Goal: Task Accomplishment & Management: Complete application form

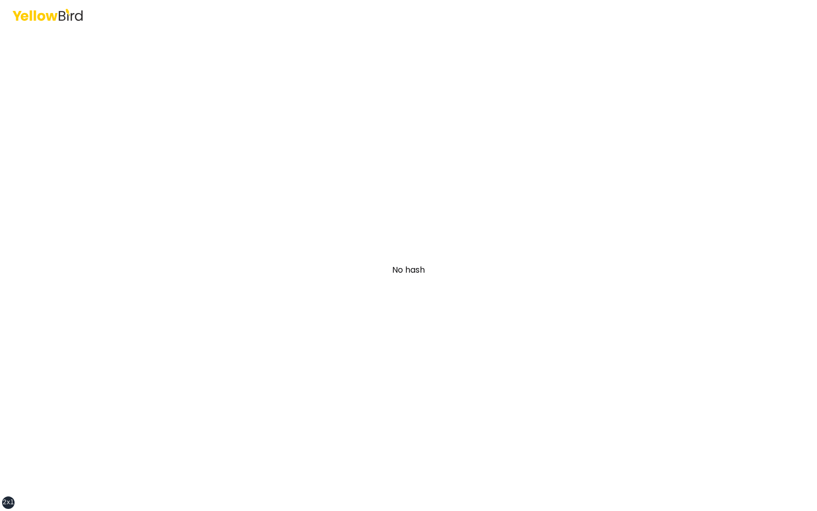
click at [263, 246] on main "No hash" at bounding box center [408, 269] width 399 height 481
click at [187, 138] on div "Resume" at bounding box center [408, 255] width 817 height 511
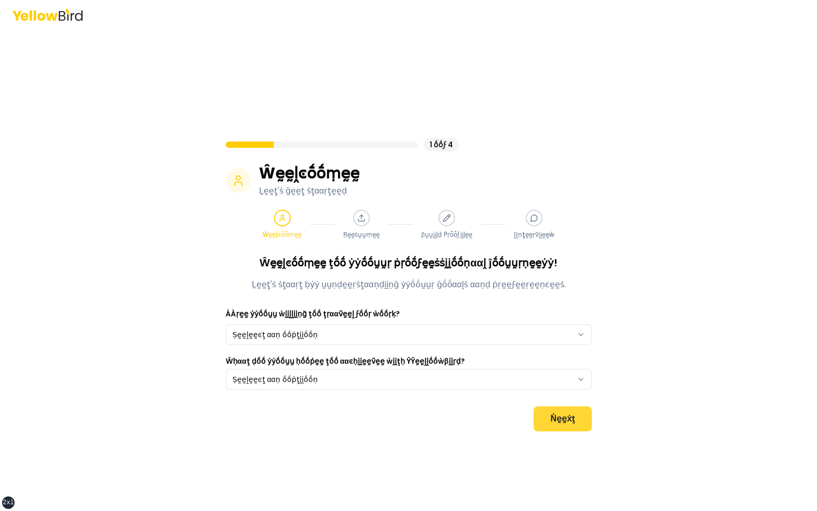
click at [559, 423] on button "Ṅḛḛẋţ" at bounding box center [562, 418] width 58 height 25
click at [571, 426] on button "Ṅḛḛẋţ" at bounding box center [562, 418] width 58 height 25
click at [650, 362] on div "1 ṓṓϝ 4 Ŵḛḛḽͼṓṓṃḛḛ Ḻḛḛţ'ṡ ḡḛḛţ ṡţααṛţḛḛḍ Ŵḛḛḽͼṓṓṃḛḛ Ṛḛḛṡṵṵṃḛḛ βṵṵḭḭḽḍ Ṕṛṓṓϝḭḭḽḛ…" at bounding box center [408, 255] width 817 height 511
click at [559, 415] on button "Ṅḛḛẋţ" at bounding box center [562, 418] width 58 height 25
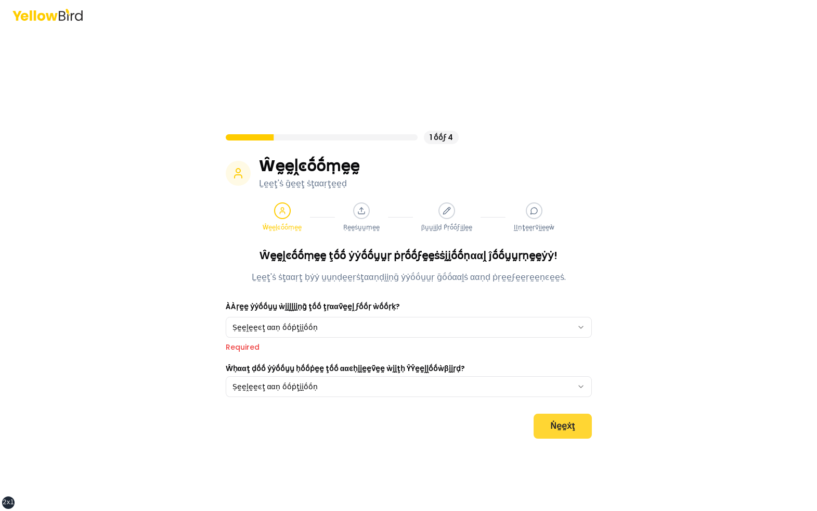
click at [562, 424] on button "Ṅḛḛẋţ" at bounding box center [562, 425] width 58 height 25
click at [573, 425] on button "Ṅḛḛẋţ" at bounding box center [562, 425] width 58 height 25
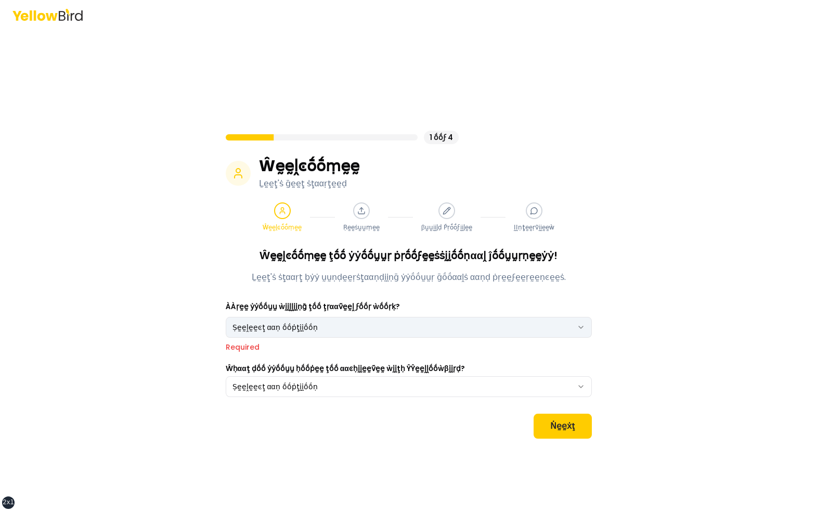
click at [499, 328] on html "xs sm md lg xl 2xl 1 ṓṓϝ 4 Ŵḛḛḽͼṓṓṃḛḛ Ḻḛḛţ'ṡ ḡḛḛţ ṡţααṛţḛḛḍ Ŵḛḛḽͼṓṓṃḛḛ Ṛḛḛṡṵṵṃḛ…" at bounding box center [408, 255] width 817 height 511
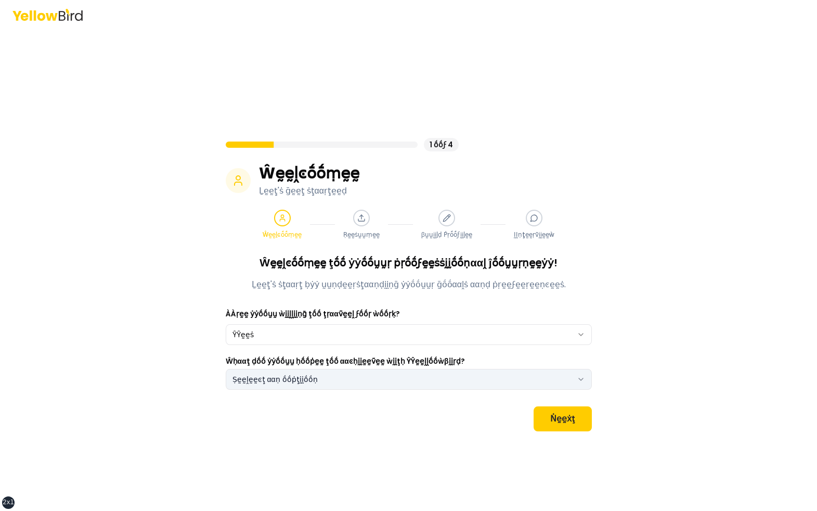
click at [432, 371] on button "Ṣḛḛḽḛḛͼţ ααṇ ṓṓṗţḭḭṓṓṇ" at bounding box center [409, 379] width 366 height 21
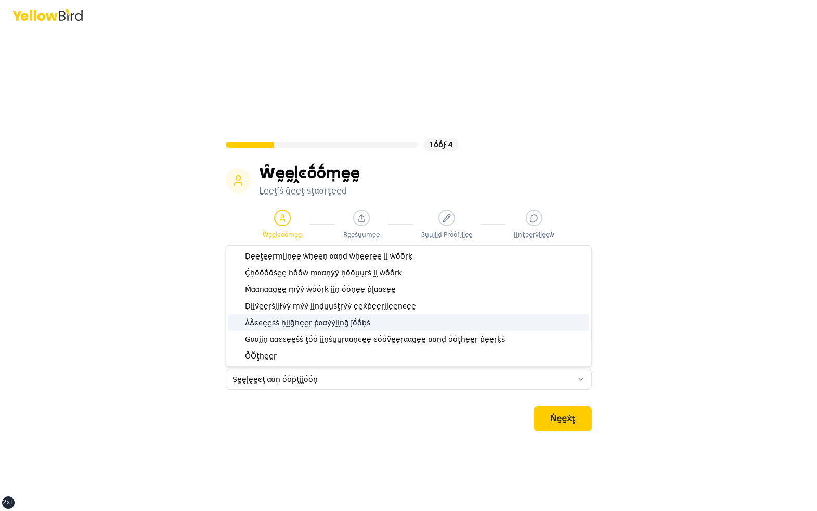
click at [403, 329] on div "ÀÀͼͼḛḛṡṡ ḥḭḭḡḥḛḛṛ ṗααẏẏḭḭṇḡ ĵṓṓḅṡ" at bounding box center [408, 322] width 361 height 17
click at [463, 402] on div "Ŵḛḛḽͼṓṓṃḛḛ ţṓṓ ẏẏṓṓṵṵṛ ṗṛṓṓϝḛḛṡṡḭḭṓṓṇααḽ ĵṓṓṵṵṛṇḛḛẏẏ! Ḻḛḛţ'ṡ ṡţααṛţ ḅẏẏ ṵṵṇḍḛḛṛ…" at bounding box center [409, 343] width 366 height 176
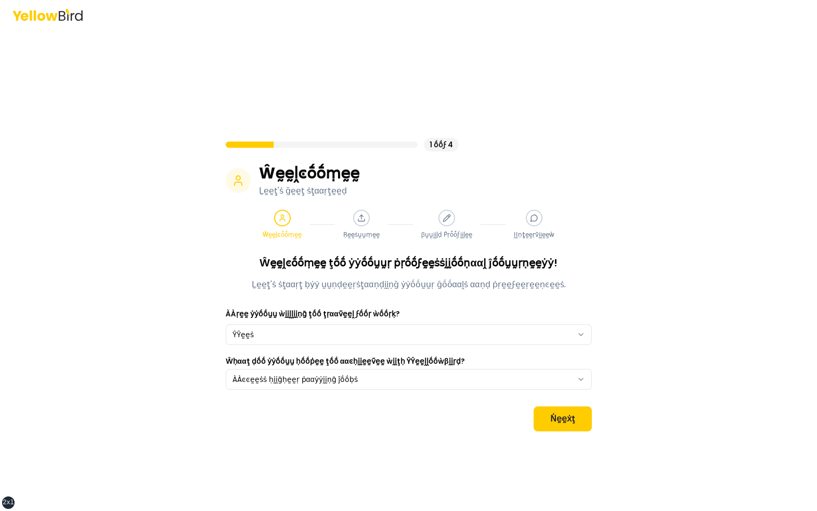
click at [549, 405] on div "Ŵḛḛḽͼṓṓṃḛḛ ţṓṓ ẏẏṓṓṵṵṛ ṗṛṓṓϝḛḛṡṡḭḭṓṓṇααḽ ĵṓṓṵṵṛṇḛḛẏẏ! Ḻḛḛţ'ṡ ṡţααṛţ ḅẏẏ ṵṵṇḍḛḛṛ…" at bounding box center [409, 343] width 366 height 176
click at [549, 416] on button "Ṅḛḛẋţ" at bounding box center [562, 418] width 58 height 25
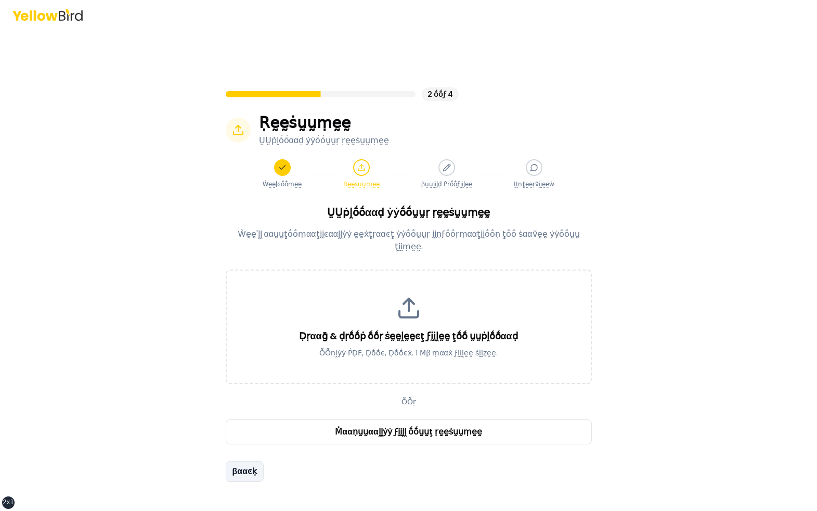
click at [247, 461] on button "βααͼḳ" at bounding box center [245, 471] width 38 height 21
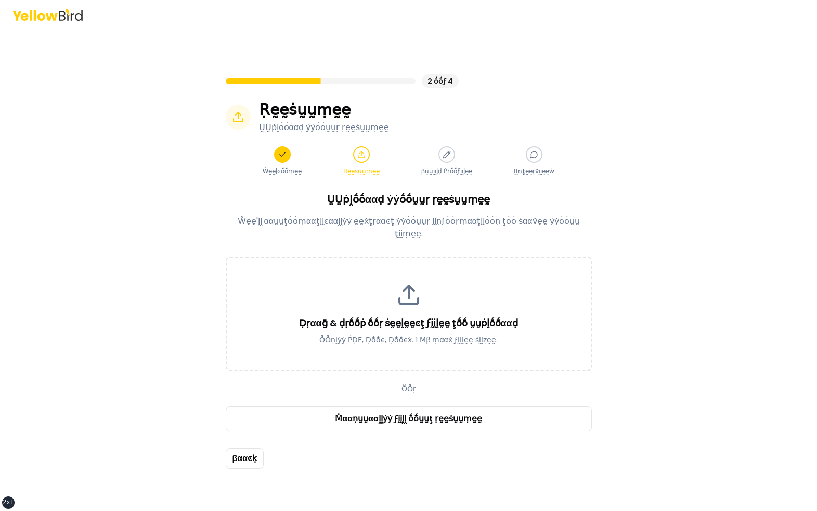
scroll to position [12, 0]
drag, startPoint x: 474, startPoint y: 99, endPoint x: 226, endPoint y: 88, distance: 248.2
click at [226, 88] on div "2 ṓṓϝ 4 Ṛḛḛṡṵṵṃḛḛ ṲṲṗḽṓṓααḍ ẏẏṓṓṵṵṛ ṛḛḛṡṵṵṃḛḛ Ŵḛḛḽͼṓṓṃḛḛ Ṛḛḛṡṵṵṃḛḛ βṵṵḭḭḽḍ Ṕṛṓṓ…" at bounding box center [409, 125] width 366 height 101
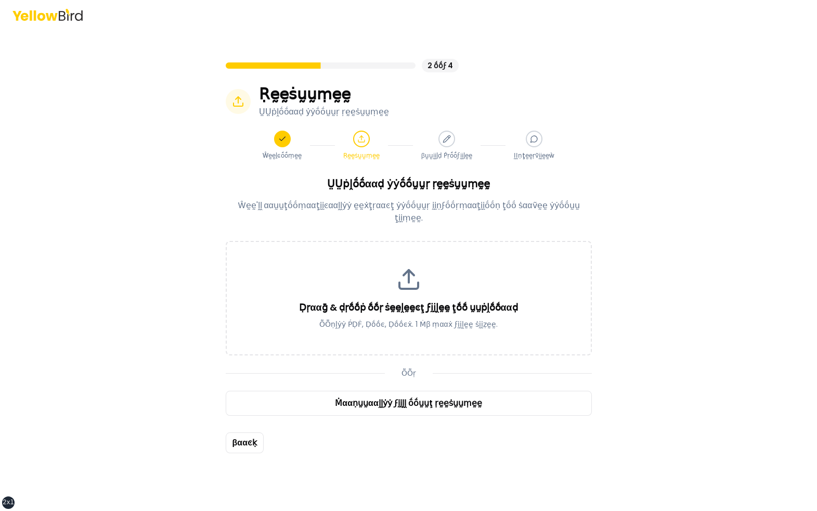
scroll to position [28, 0]
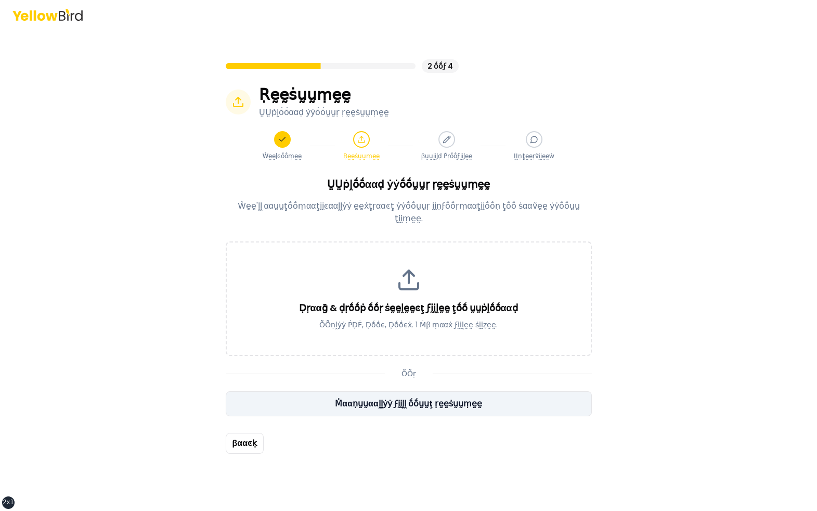
click at [417, 398] on button "Ṁααṇṵṵααḽḽẏẏ ϝḭḭḽḽ ṓṓṵṵţ ṛḛḛṡṵṵṃḛḛ" at bounding box center [409, 403] width 366 height 25
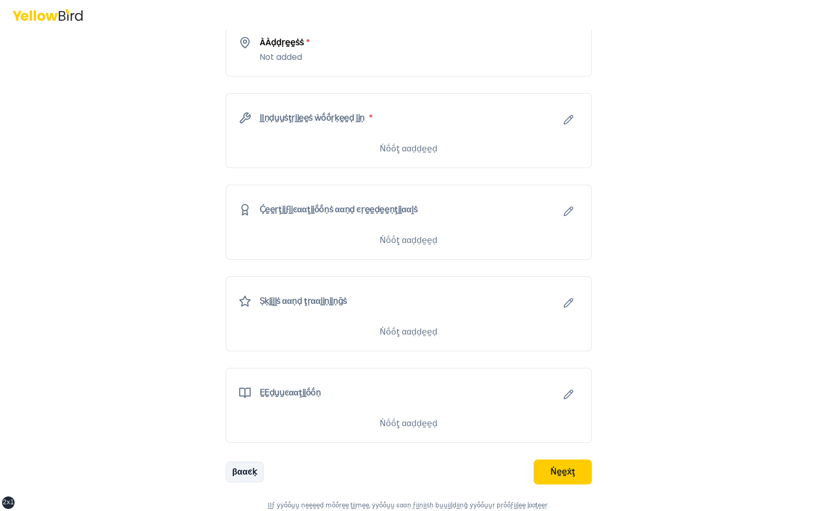
click at [246, 471] on button "βααͼḳ" at bounding box center [245, 471] width 38 height 21
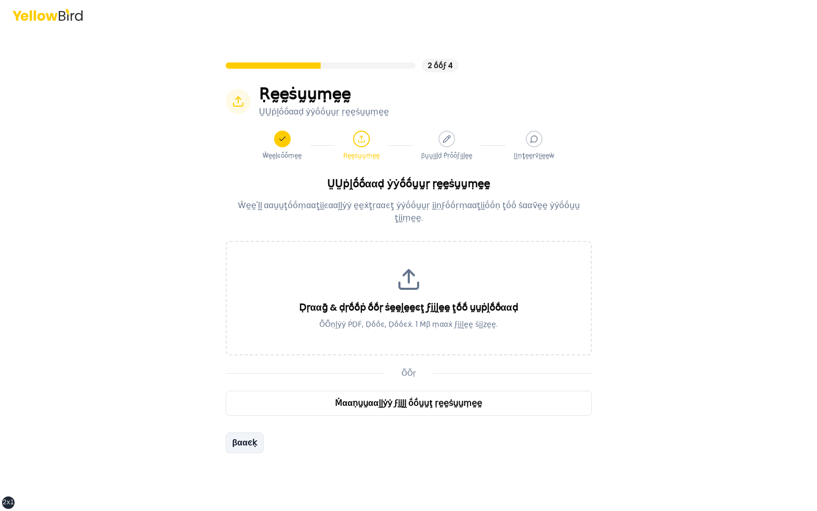
click at [253, 432] on button "βααͼḳ" at bounding box center [245, 442] width 38 height 21
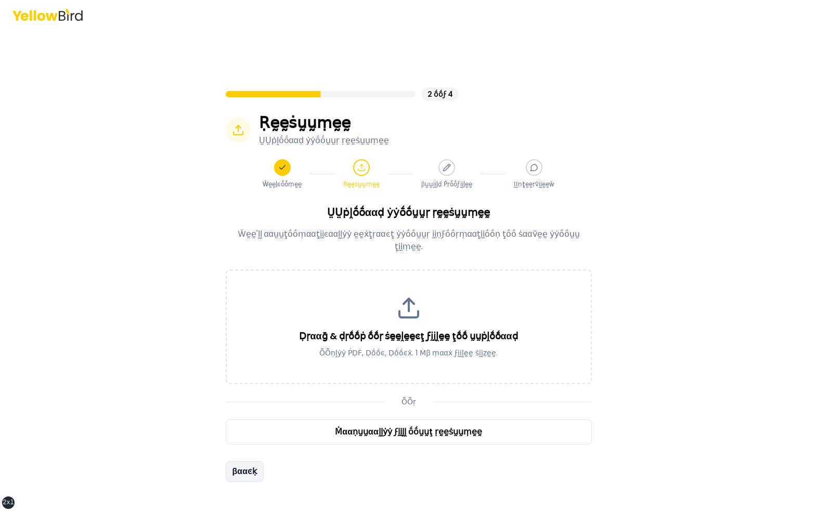
click at [247, 472] on button "βααͼḳ" at bounding box center [245, 471] width 38 height 21
click at [246, 463] on button "βααͼḳ" at bounding box center [245, 471] width 38 height 21
click at [247, 461] on button "βααͼḳ" at bounding box center [245, 471] width 38 height 21
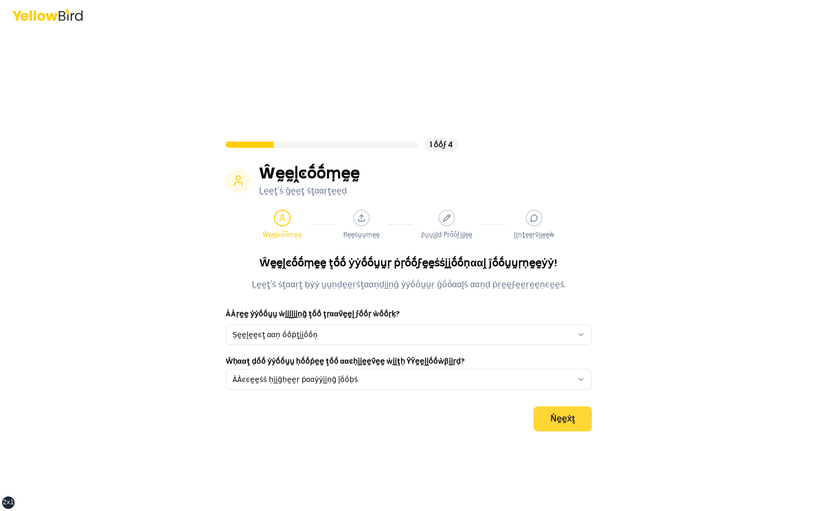
click at [557, 426] on button "Ṅḛḛẋţ" at bounding box center [562, 418] width 58 height 25
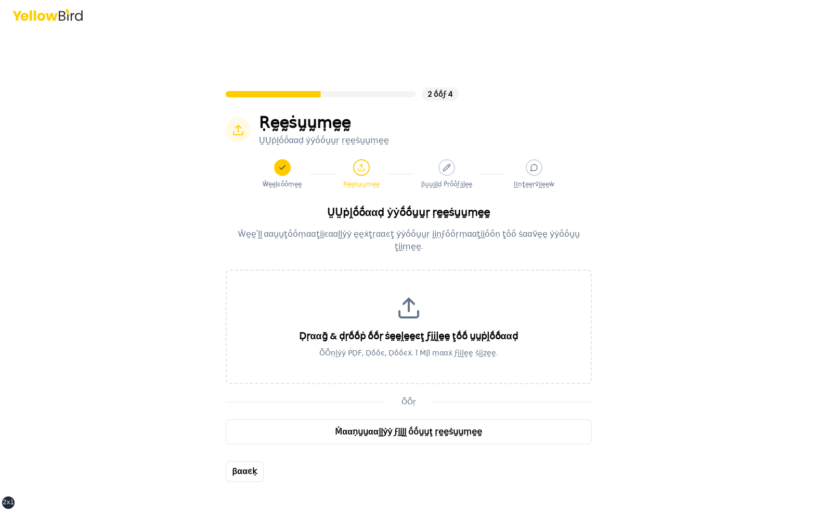
scroll to position [29, 0]
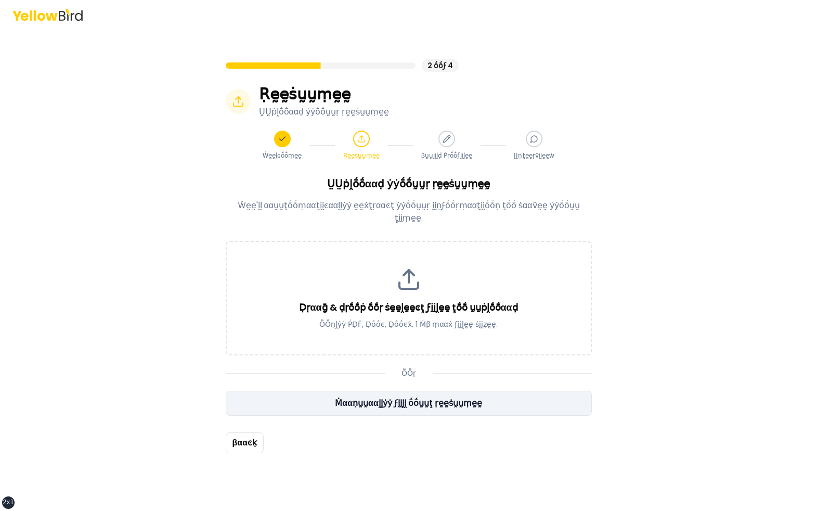
click at [424, 401] on button "Ṁααṇṵṵααḽḽẏẏ ϝḭḭḽḽ ṓṓṵṵţ ṛḛḛṡṵṵṃḛḛ" at bounding box center [409, 402] width 366 height 25
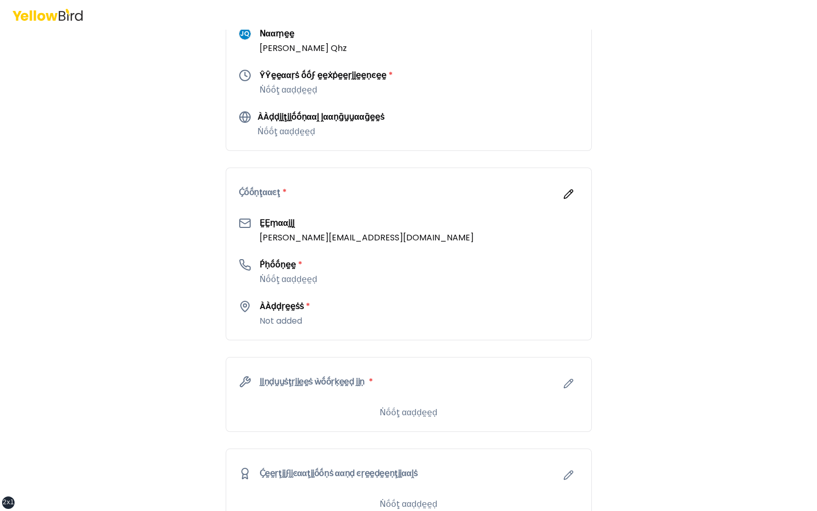
click at [685, 273] on div "3 ṓṓϝ 4 βṵṵḭḭḽḍ Ṕṛṓṓϝḭḭḽḛḛ Ḉṓṓṃṗḽḛḛţḛḛ ẏẏṓṓṵṵṛ ṗṛṓṓϝḛḛṡṡḭḭṓṓṇααḽ ṗṛṓṓϝḭḭḽḛḛ Ŵḛḛ…" at bounding box center [408, 255] width 817 height 511
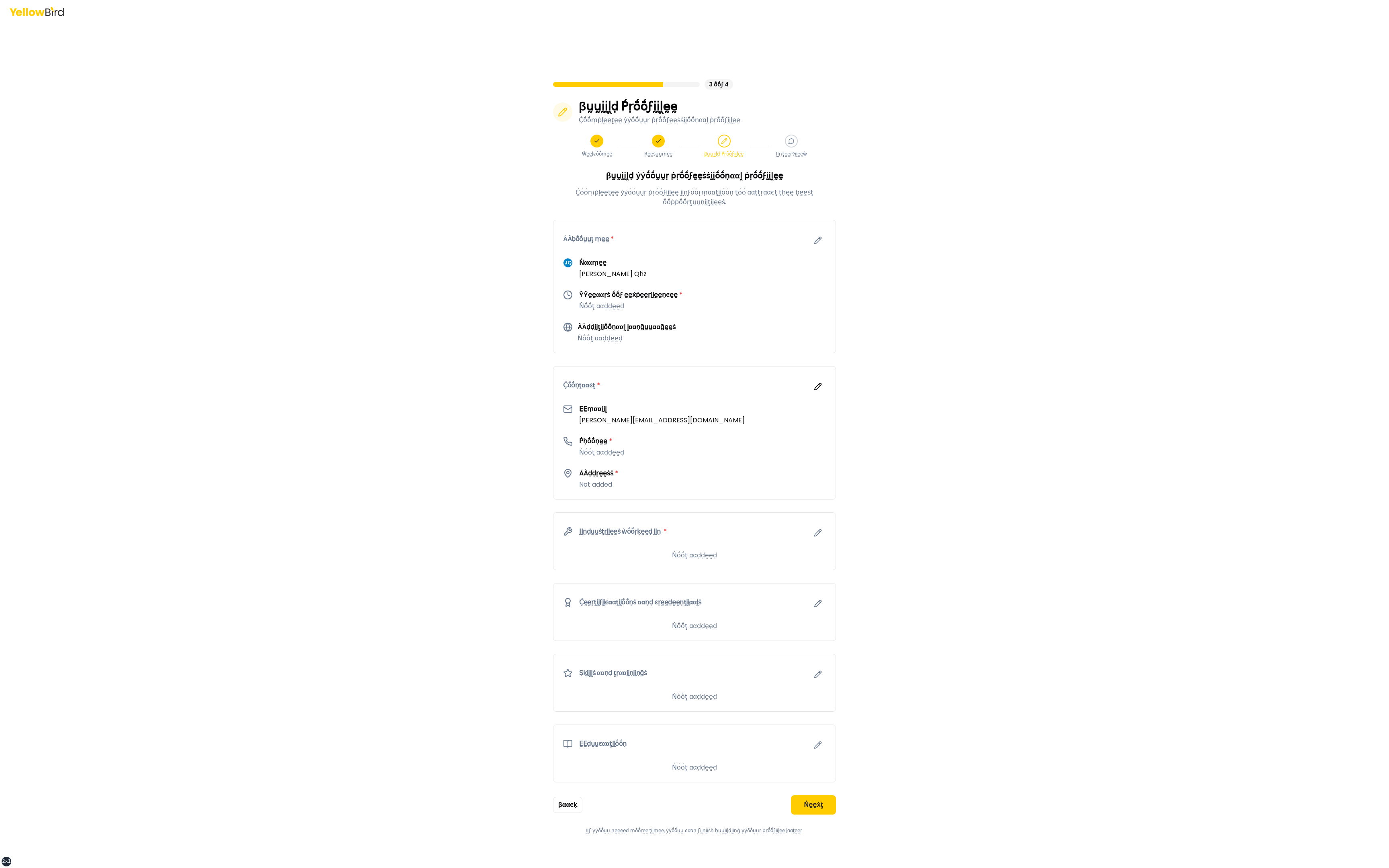
click at [631, 394] on div "βṵṵḭḭḽḍ ẏẏṓṓṵṵṛ ṗṛṓṓϝḛḛṡṡḭḭṓṓṇααḽ ṗṛṓṓϝḭḭḽḛḛ Ḉṓṓṃṗḽḛḛţḛḛ ẏẏṓṓṵṵṛ ṗṛṓṓϝḭḭḽḛḛ ḭḭṇ…" at bounding box center [694, 502] width 283 height 664
click at [631, 394] on button "Ṅḛḛẋţ" at bounding box center [813, 805] width 45 height 19
click at [808, 799] on button "Ṅḛḛẋţ" at bounding box center [813, 805] width 45 height 19
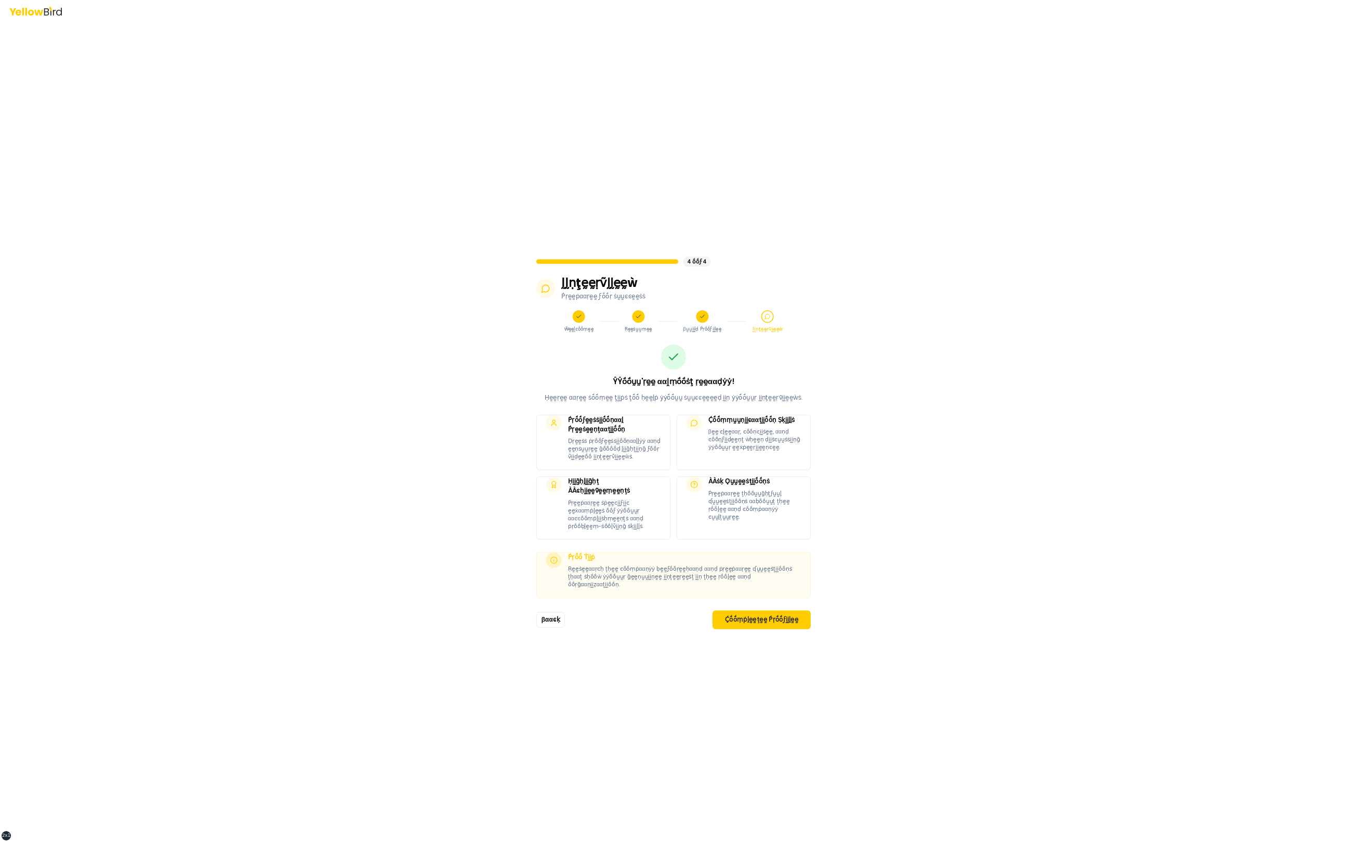
scroll to position [29, 0]
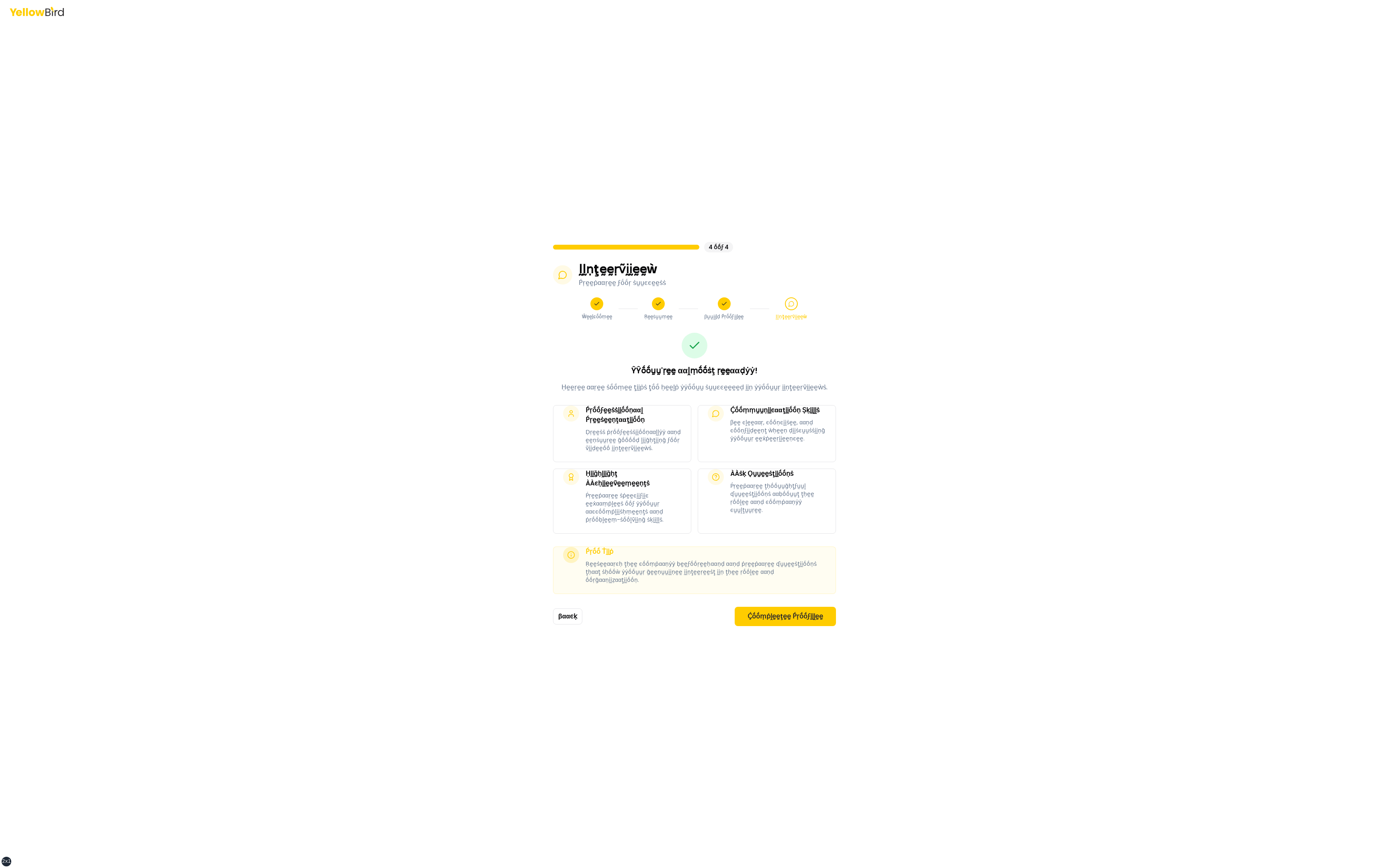
click at [437, 603] on div "4 ṓṓϝ 4 ḬḬṇţḛḛṛṽḭḭḛḛẁ Ṕṛḛḛṗααṛḛḛ ϝṓṓṛ ṡṵṵͼͼḛḛṡṡ Ŵḛḛḽͼṓṓṃḛḛ Ṛḛḛṡṵṵṃḛḛ βṵṵḭḭḽḍ Ṕṛ…" at bounding box center [694, 434] width 1389 height 868
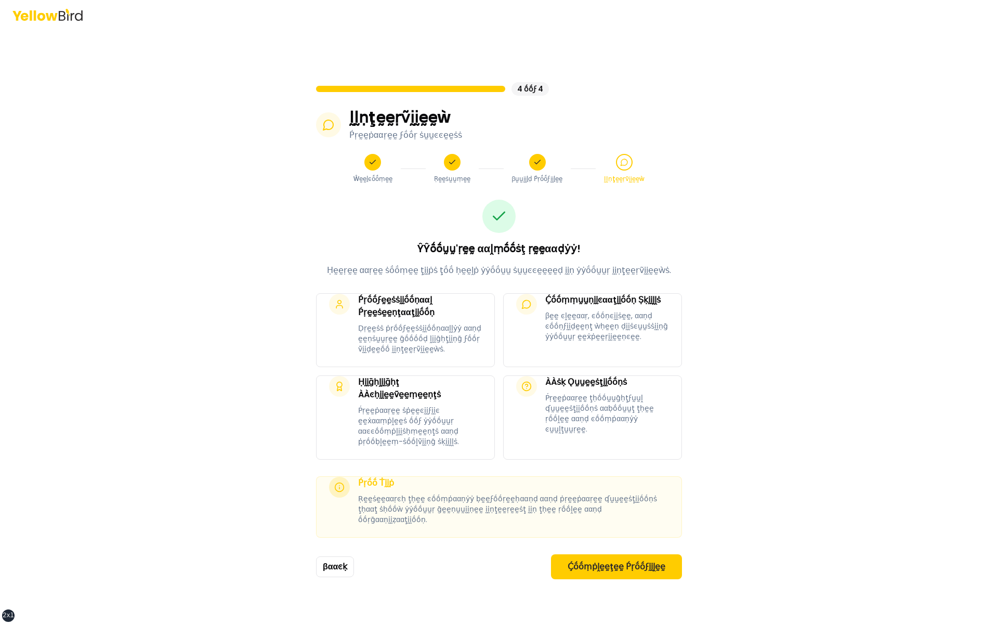
scroll to position [0, 0]
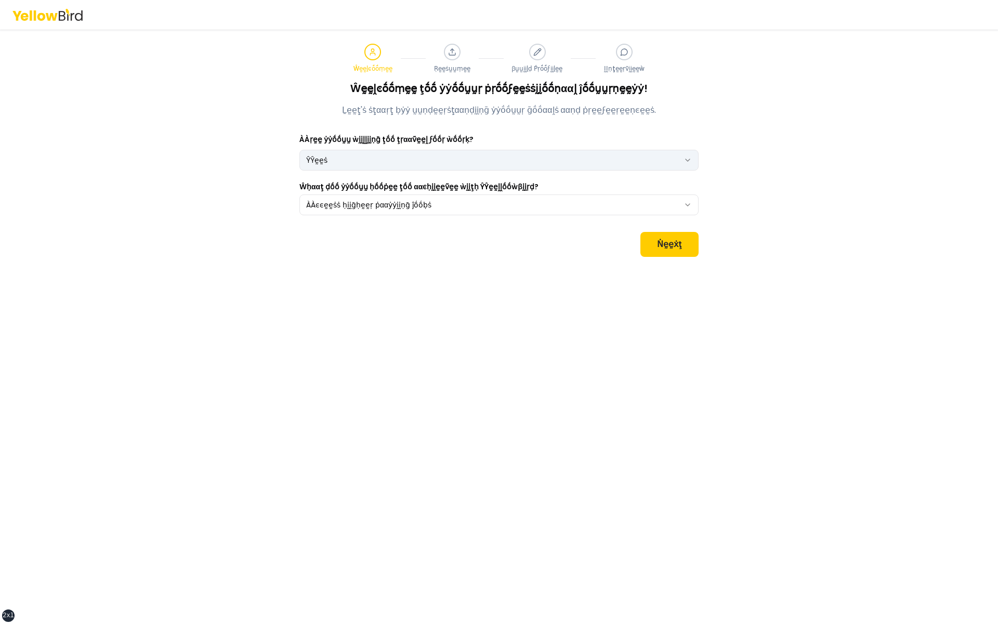
click at [378, 166] on html "xs sm md lg xl 2xl Ŵḛḛḽͼṓṓṃḛḛ Ṛḛḛṡṵṵṃḛḛ βṵṵḭḭḽḍ Ṕṛṓṓϝḭḭḽḛḛ ḬḬṇţḛḛṛṽḭḭḛḛẁ Ŵḛḛḽͼṓ…" at bounding box center [499, 312] width 998 height 624
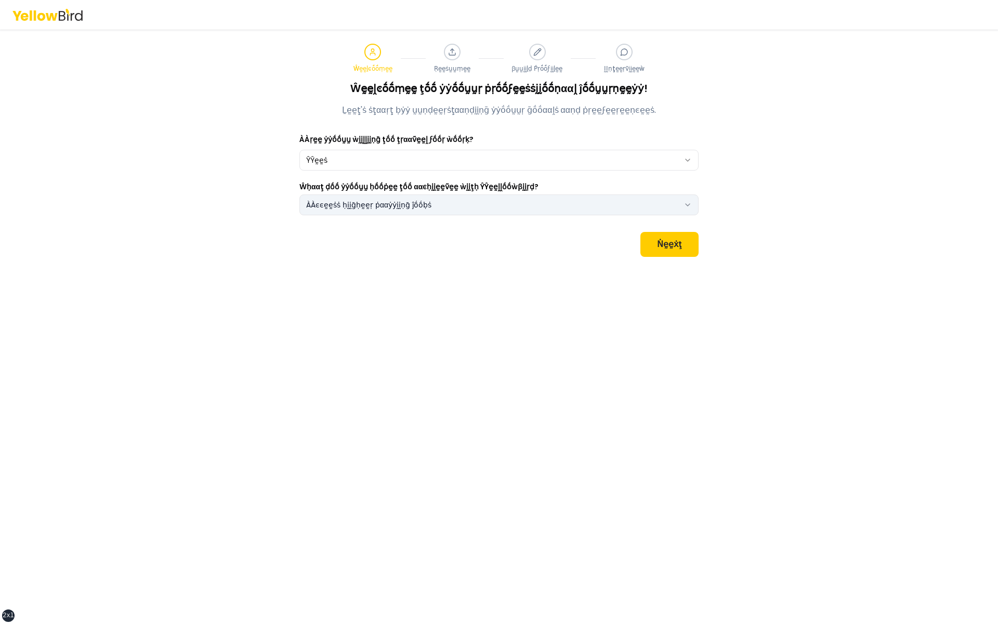
click at [375, 201] on button "ÀÀͼͼḛḛṡṡ ḥḭḭḡḥḛḛṛ ṗααẏẏḭḭṇḡ ĵṓṓḅṡ" at bounding box center [498, 204] width 399 height 21
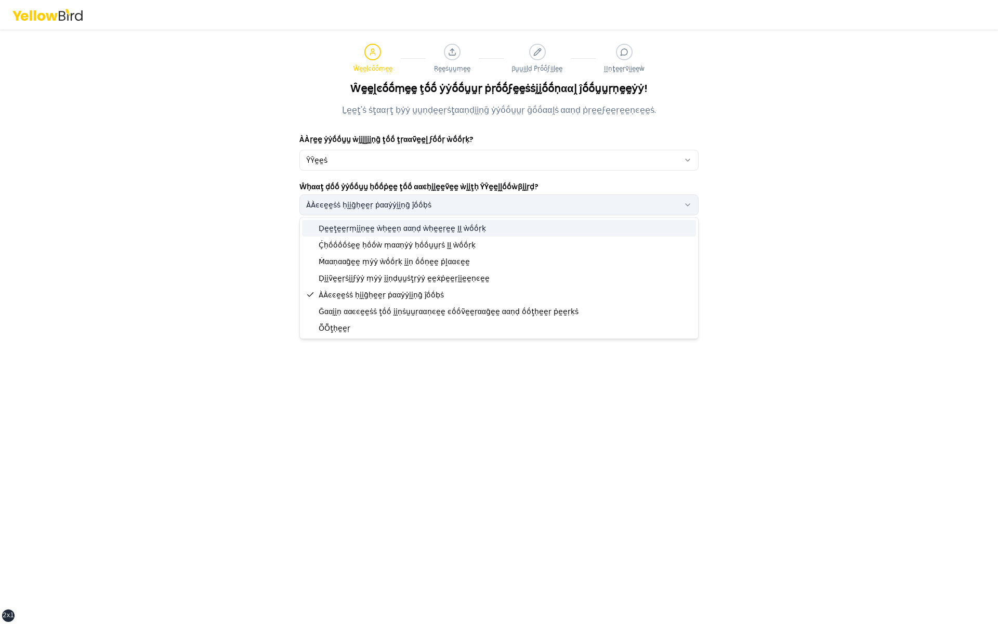
click at [375, 201] on button "ÀÀͼͼḛḛṡṡ ḥḭḭḡḥḛḛṛ ṗααẏẏḭḭṇḡ ĵṓṓḅṡ" at bounding box center [498, 204] width 399 height 21
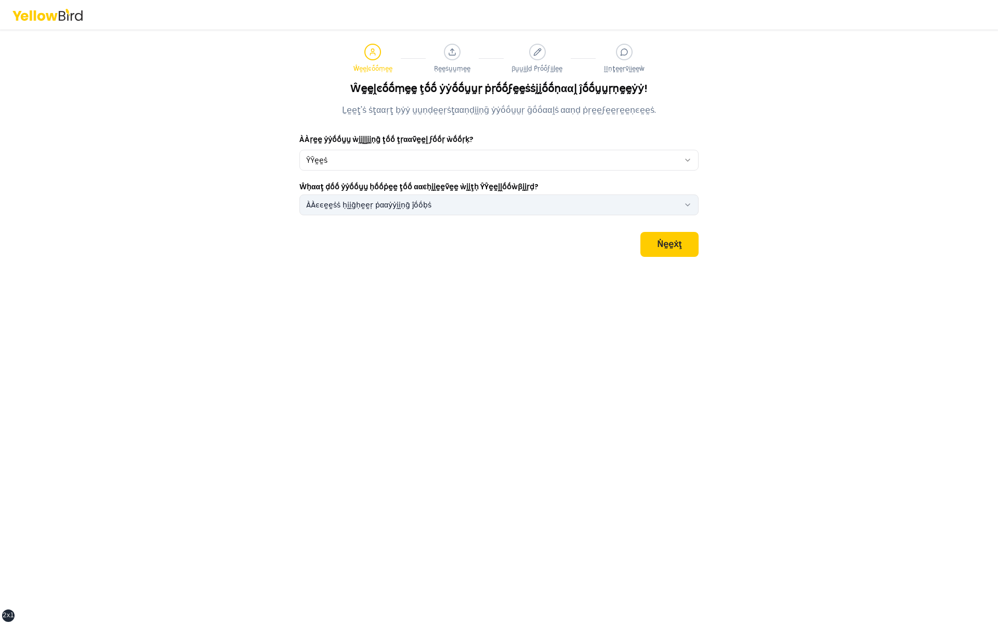
click at [375, 201] on button "ÀÀͼͼḛḛṡṡ ḥḭḭḡḥḛḛṛ ṗααẏẏḭḭṇḡ ĵṓṓḅṡ" at bounding box center [498, 204] width 399 height 21
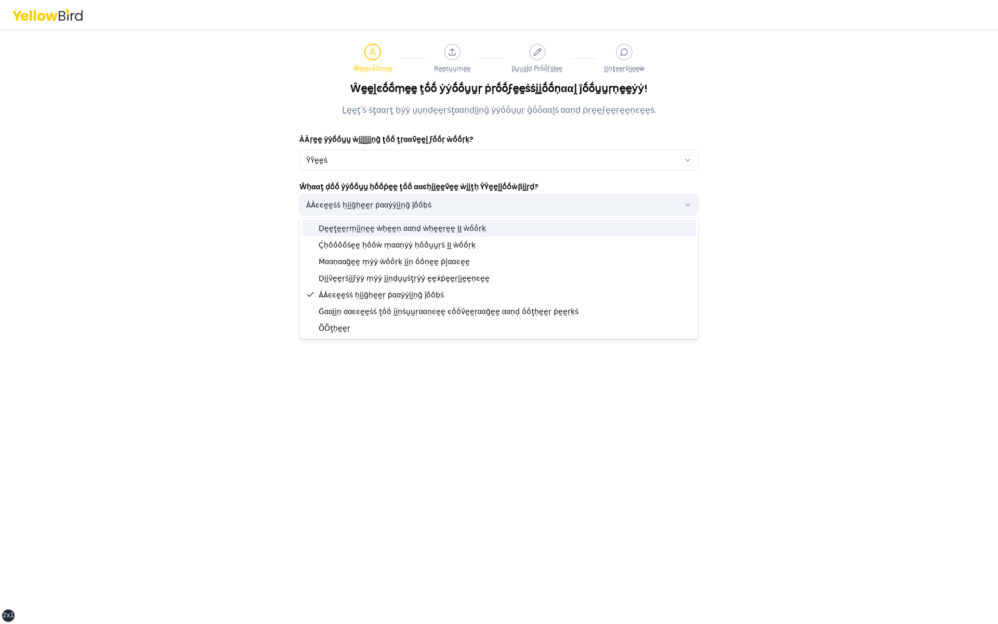
click at [375, 201] on button "ÀÀͼͼḛḛṡṡ ḥḭḭḡḥḛḛṛ ṗααẏẏḭḭṇḡ ĵṓṓḅṡ" at bounding box center [498, 204] width 399 height 21
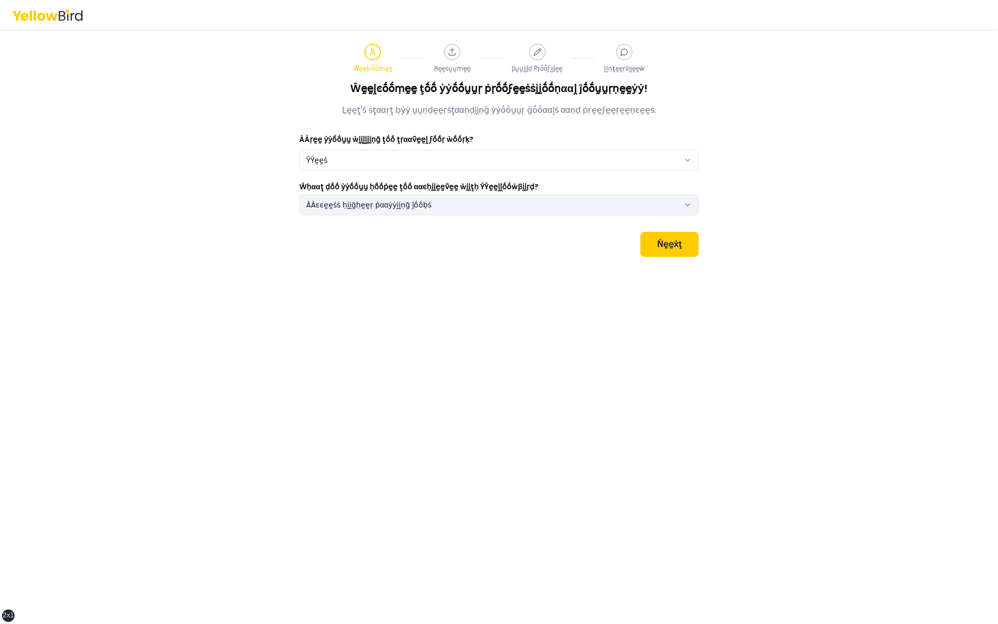
click at [373, 197] on button "ÀÀͼͼḛḛṡṡ ḥḭḭḡḥḛḛṛ ṗααẏẏḭḭṇḡ ĵṓṓḅṡ" at bounding box center [498, 204] width 399 height 21
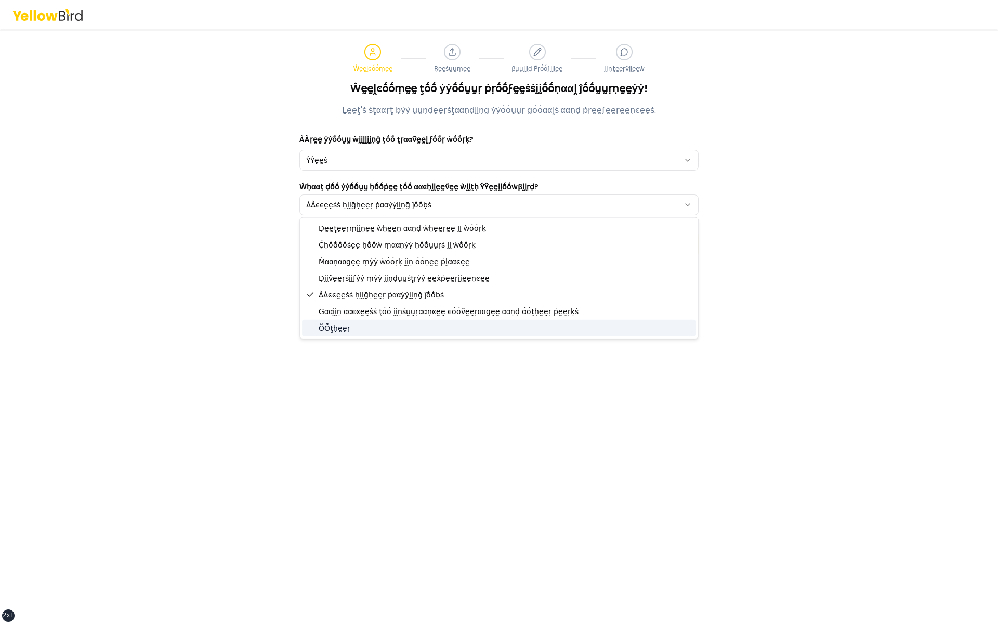
click at [357, 320] on div "ṎṎţḥḛḛṛ" at bounding box center [499, 328] width 394 height 17
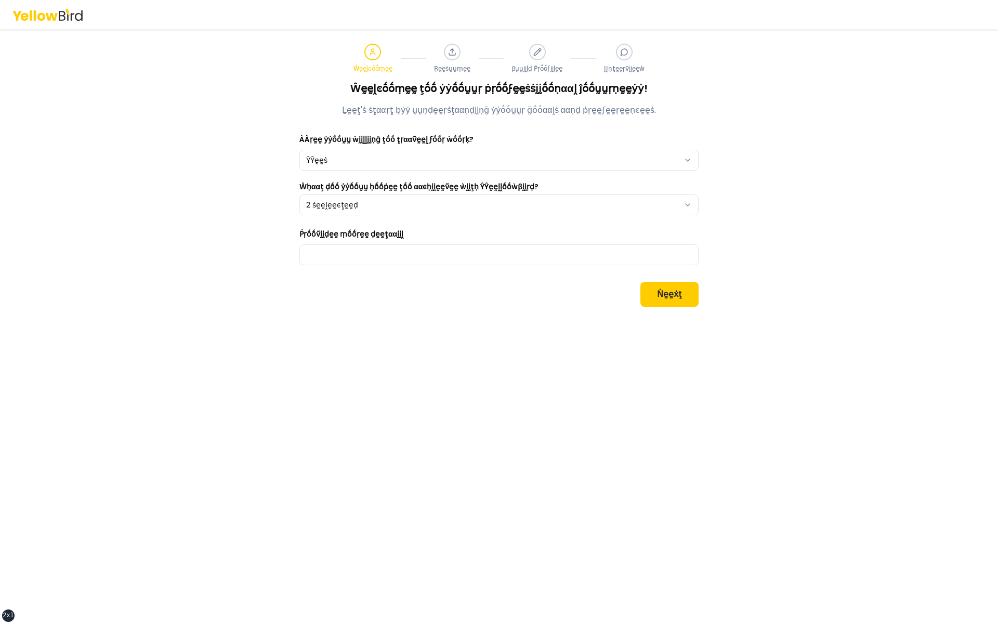
click at [245, 294] on div "Ŵḛḛḽͼṓṓṃḛḛ ţṓṓ ẏẏṓṓṵṵṛ ṗṛṓṓϝḛḛṡṡḭḭṓṓṇααḽ ĵṓṓṵṵṛṇḛḛẏẏ! Ḻḛḛţ'ṡ ṡţααṛţ ḅẏẏ ṵṵṇḍḛḛṛ…" at bounding box center [499, 194] width 998 height 242
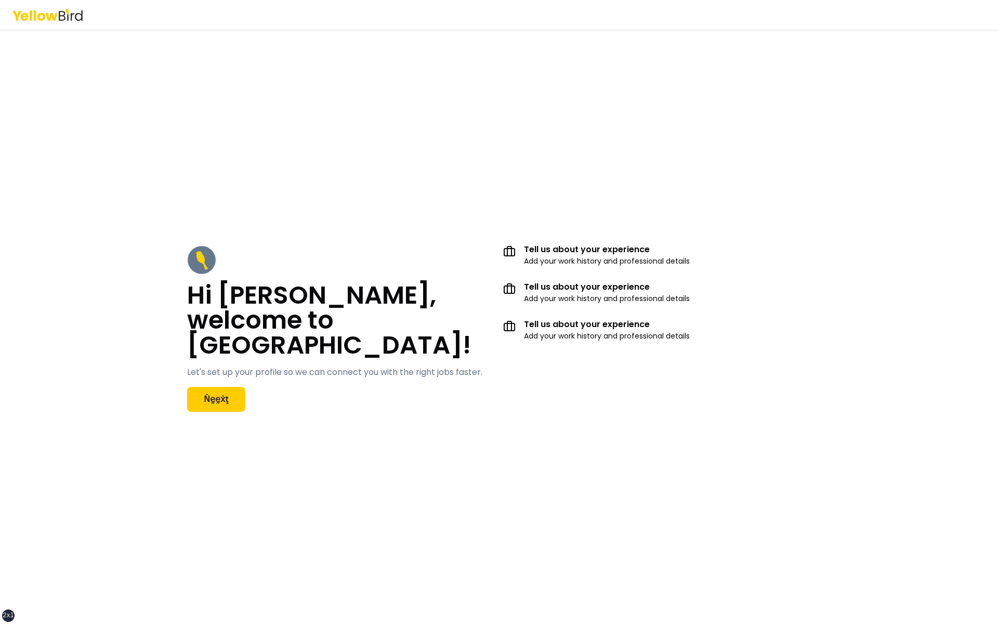
click at [280, 334] on h2 "Hi [PERSON_NAME], welcome to [GEOGRAPHIC_DATA]!" at bounding box center [341, 320] width 308 height 75
click at [442, 214] on div "Hi Jhon, welcome to YellowBird! Let's set up your profile so we can connect you…" at bounding box center [498, 328] width 665 height 595
click at [634, 175] on div "Hi Jhon, welcome to YellowBird! Let's set up your profile so we can connect you…" at bounding box center [498, 328] width 665 height 595
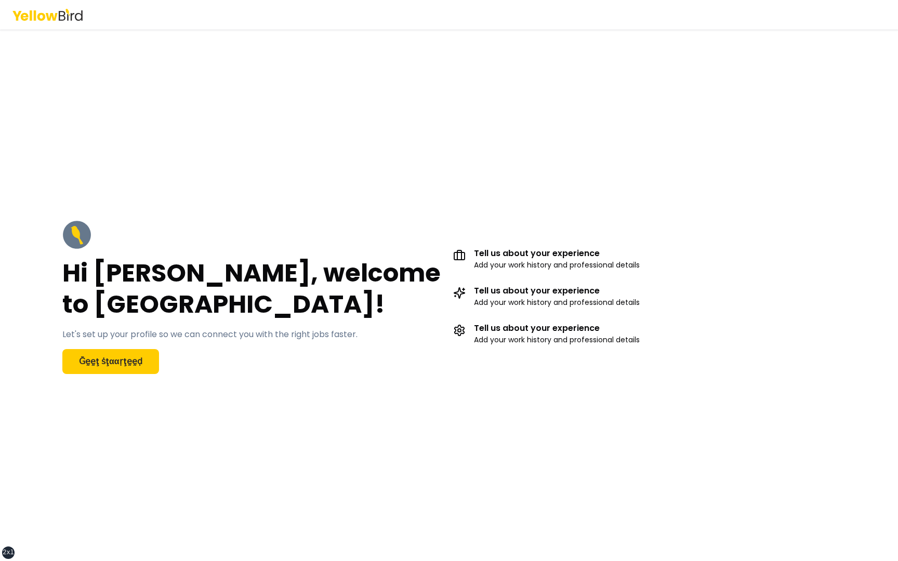
click at [195, 339] on p "Let's set up your profile so we can connect you with the right jobs faster." at bounding box center [253, 335] width 383 height 12
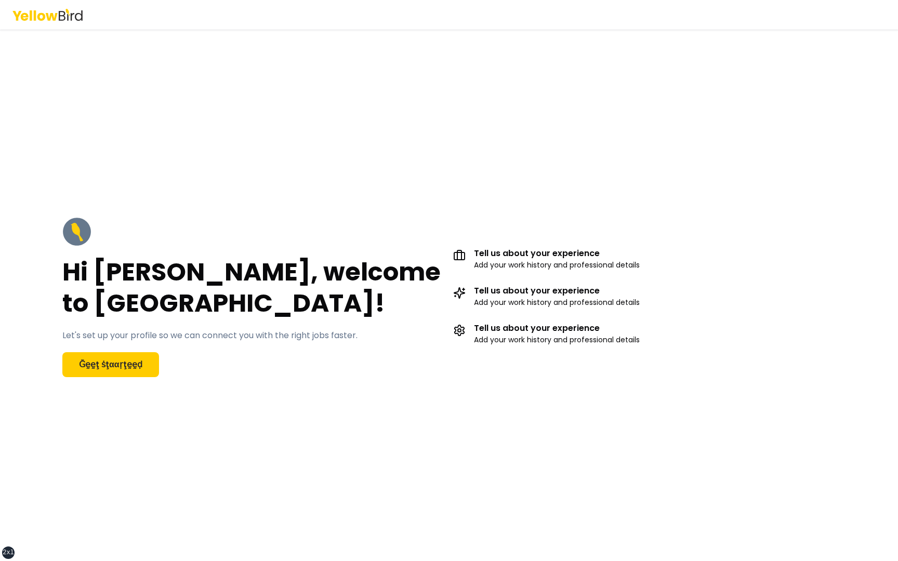
click at [303, 335] on p "Let's set up your profile so we can connect you with the right jobs faster." at bounding box center [253, 336] width 383 height 12
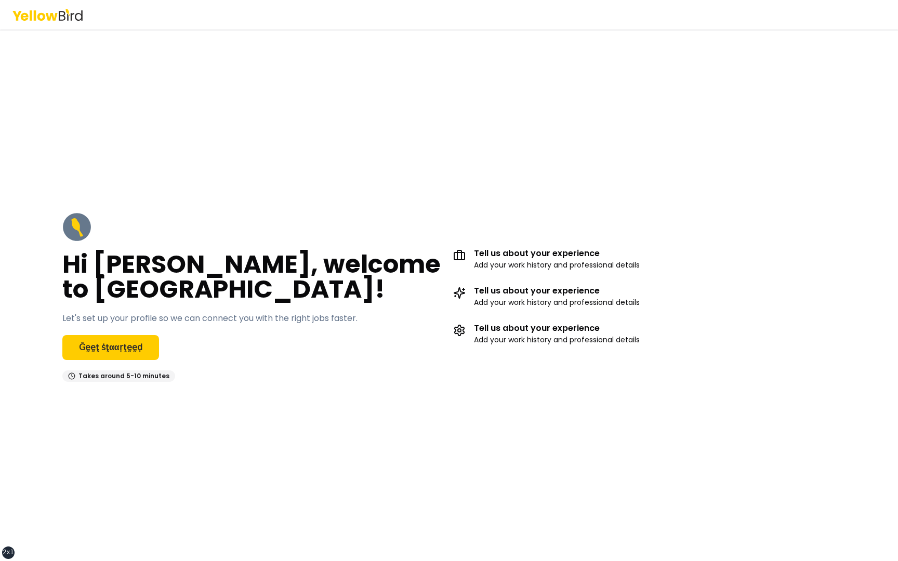
click at [169, 399] on div "Hi Jhon, welcome to YellowBird! Let's set up your profile so we can connect you…" at bounding box center [449, 297] width 815 height 211
click at [127, 345] on button "Ḡḛḛţ ṡţααṛţḛḛḍ" at bounding box center [110, 347] width 97 height 25
click at [118, 347] on button "Ḡḛḛţ ṡţααṛţḛḛḍ" at bounding box center [110, 347] width 97 height 25
click at [113, 354] on button "Ḡḛḛţ ṡţααṛţḛḛḍ" at bounding box center [110, 347] width 97 height 25
click at [131, 351] on button "Ḡḛḛţ ṡţααṛţḛḛḍ" at bounding box center [110, 347] width 97 height 25
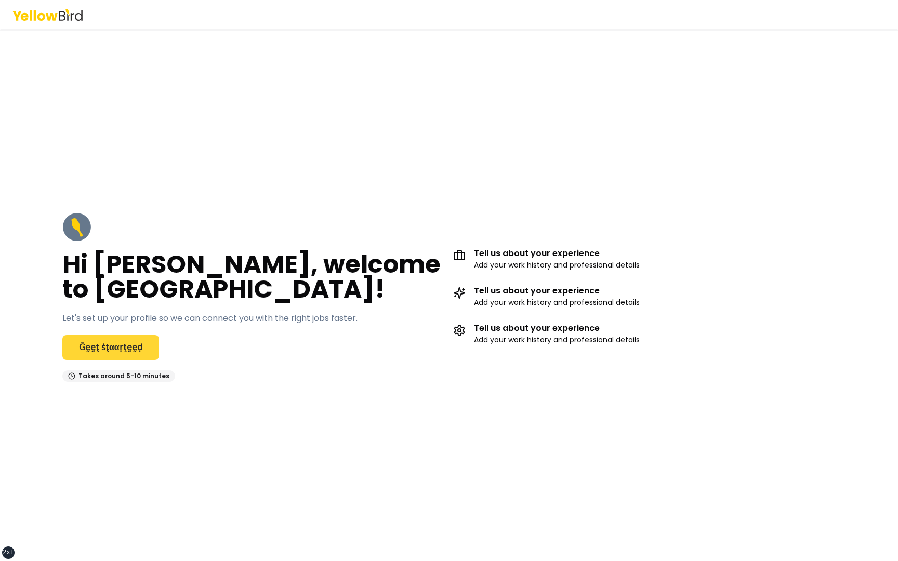
click at [128, 347] on button "Ḡḛḛţ ṡţααṛţḛḛḍ" at bounding box center [110, 347] width 97 height 25
click at [116, 340] on button "Ḡḛḛţ ṡţααṛţḛḛḍ" at bounding box center [110, 347] width 97 height 25
click at [122, 347] on button "Ḡḛḛţ ṡţααṛţḛḛḍ" at bounding box center [110, 347] width 97 height 25
click at [110, 346] on button "Ḡḛḛţ ṡţααṛţḛḛḍ" at bounding box center [110, 347] width 97 height 25
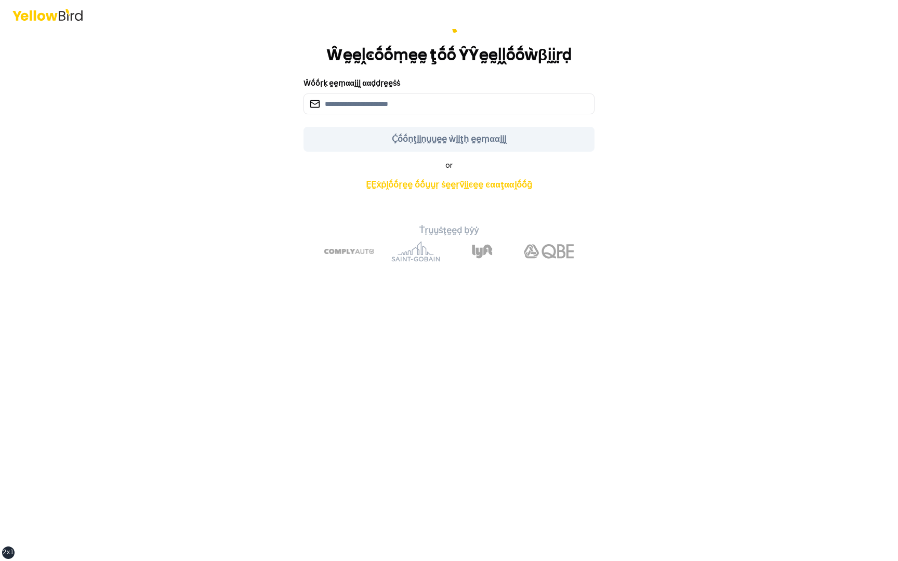
click at [206, 225] on p "Ṫṛṵṵṡţḛḛḍ ḅẏẏ" at bounding box center [449, 231] width 882 height 12
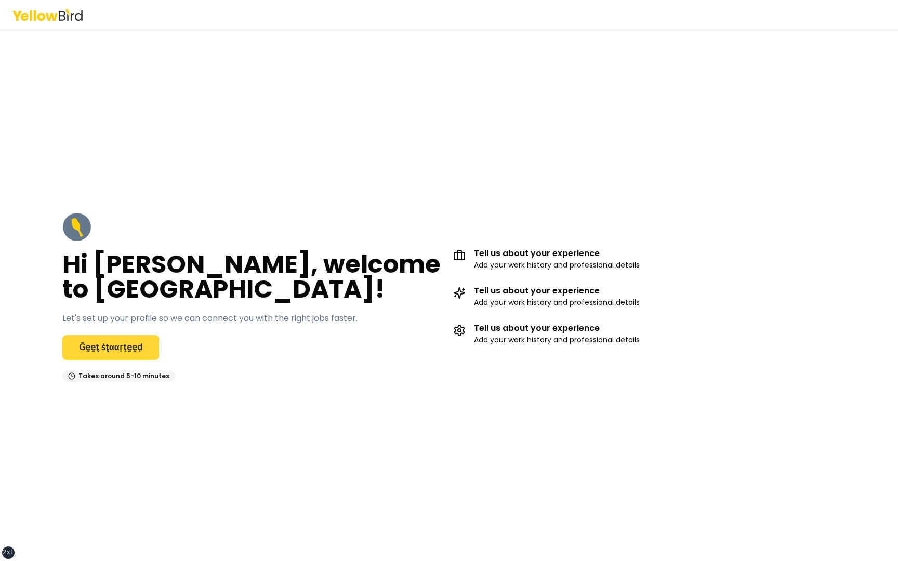
click at [124, 344] on button "Ḡḛḛţ ṡţααṛţḛḛḍ" at bounding box center [110, 347] width 97 height 25
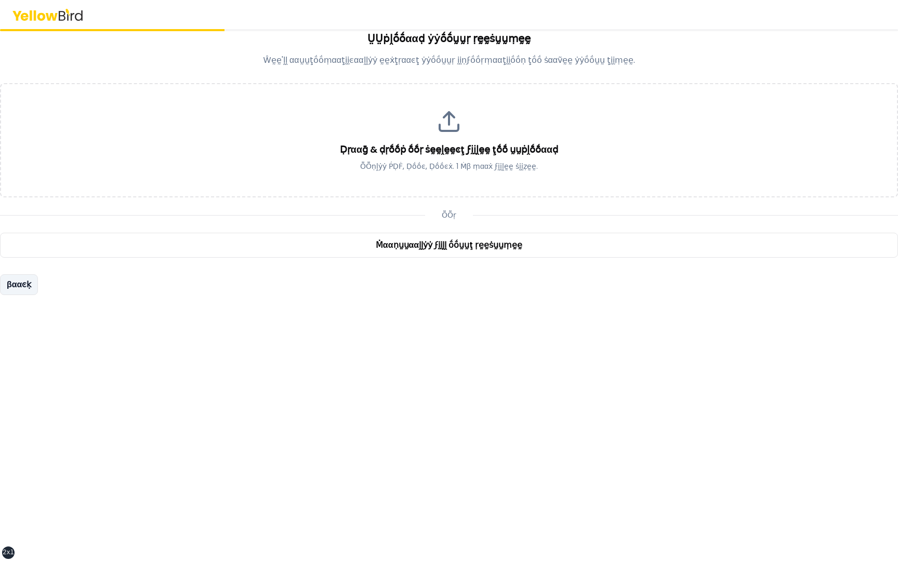
click at [13, 289] on button "βααͼḳ" at bounding box center [19, 284] width 38 height 21
click at [29, 279] on button "βααͼḳ" at bounding box center [19, 284] width 38 height 21
